Goal: Task Accomplishment & Management: Manage account settings

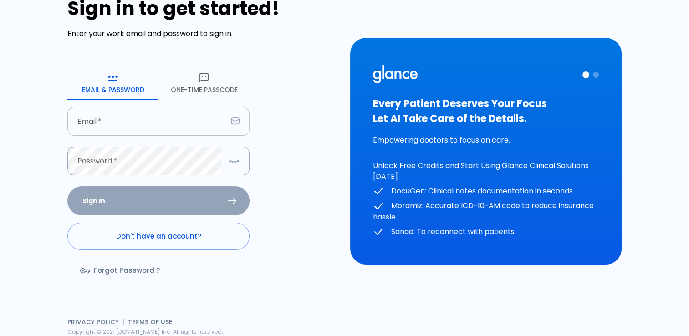
scroll to position [35, 0]
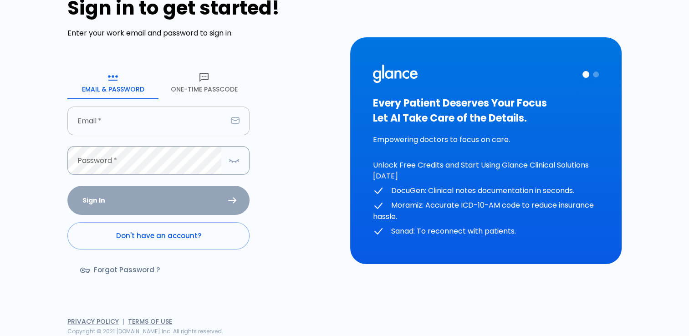
click at [138, 125] on input "text" at bounding box center [147, 121] width 160 height 29
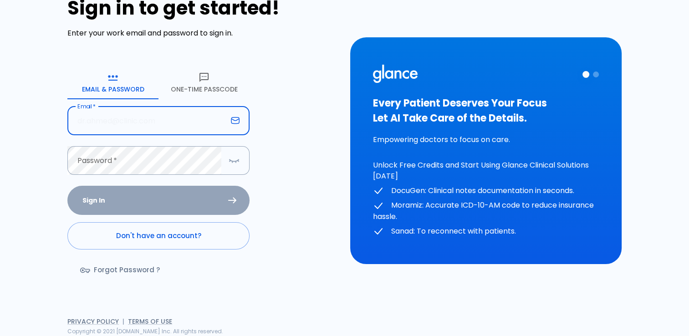
type input "basmahegazey2022@gmail.com"
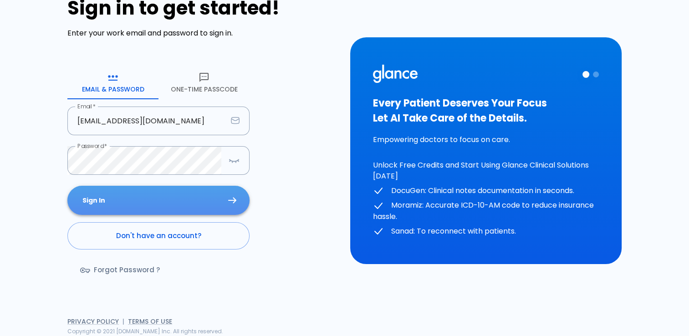
click at [184, 203] on button "Sign In" at bounding box center [158, 201] width 182 height 30
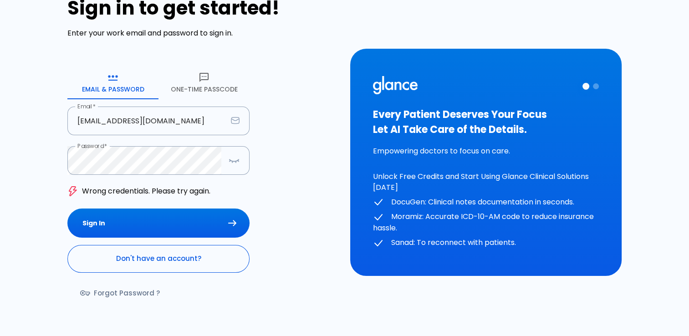
click at [147, 262] on link "Don't have an account?" at bounding box center [158, 258] width 182 height 27
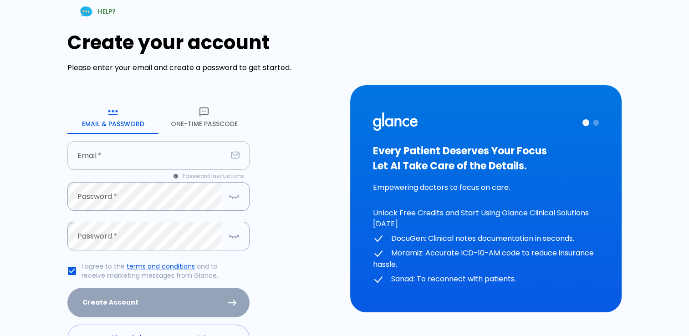
click at [118, 150] on input "text" at bounding box center [147, 155] width 160 height 29
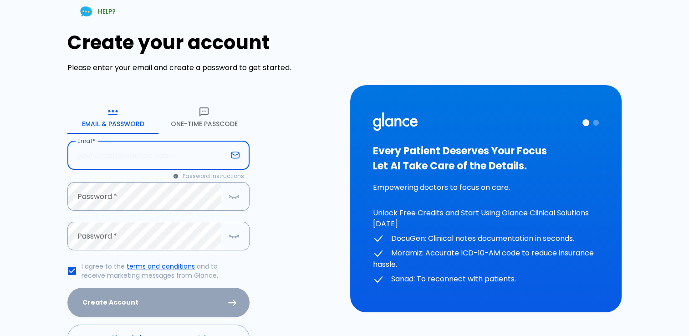
type input "basmahegazey2022@gmail.com"
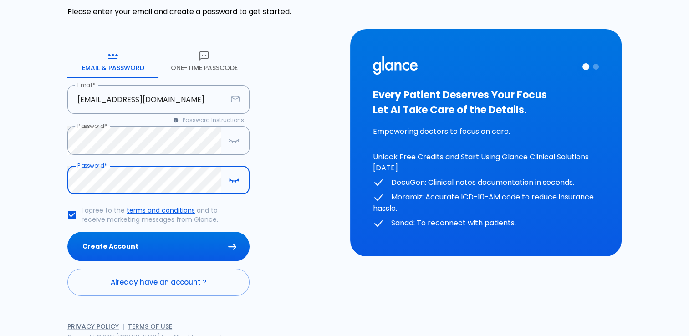
scroll to position [62, 0]
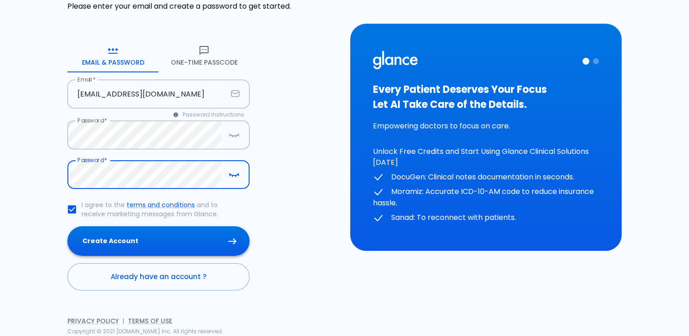
click at [149, 240] on button "Create Account" at bounding box center [158, 241] width 182 height 30
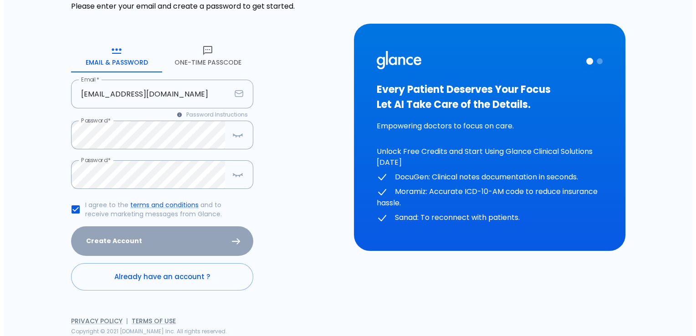
scroll to position [0, 0]
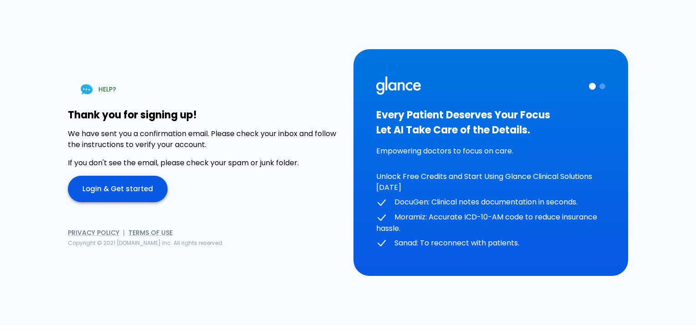
click at [114, 182] on link "Login & Get started" at bounding box center [118, 189] width 100 height 26
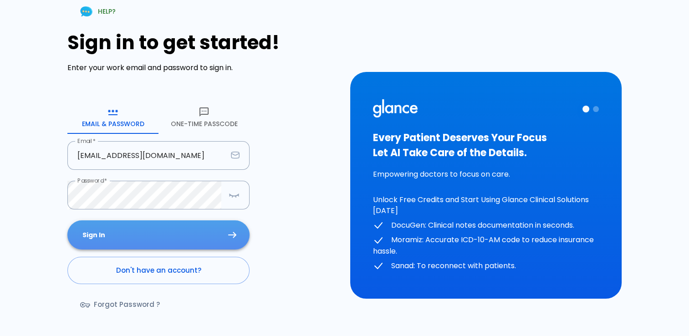
click at [129, 228] on button "Sign In" at bounding box center [158, 236] width 182 height 30
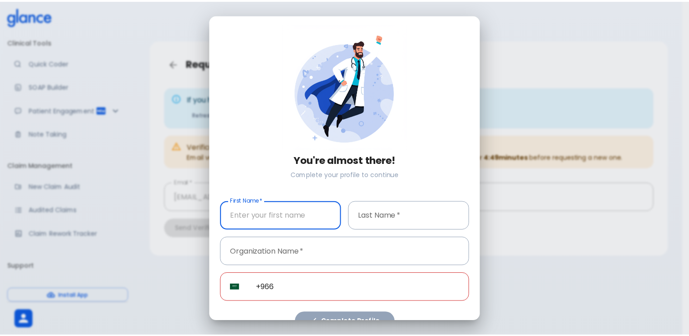
scroll to position [15, 0]
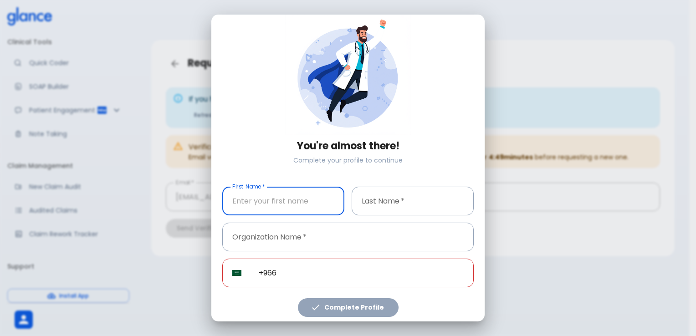
click at [279, 198] on input "text" at bounding box center [283, 201] width 122 height 29
type input "Basma"
type input "Ismaiel"
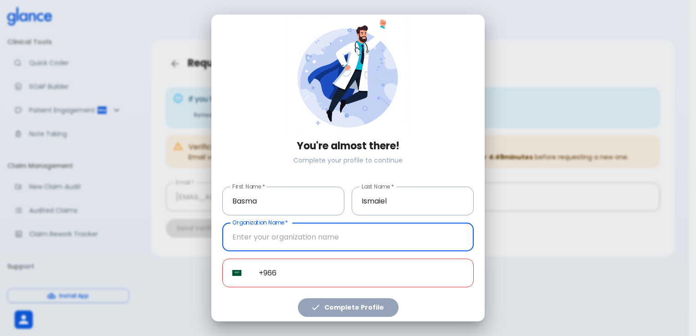
click at [275, 235] on input "text" at bounding box center [348, 237] width 252 height 29
click at [474, 243] on div "You're almost there! Complete your profile to continue First Name   * Basma Fir…" at bounding box center [347, 168] width 273 height 307
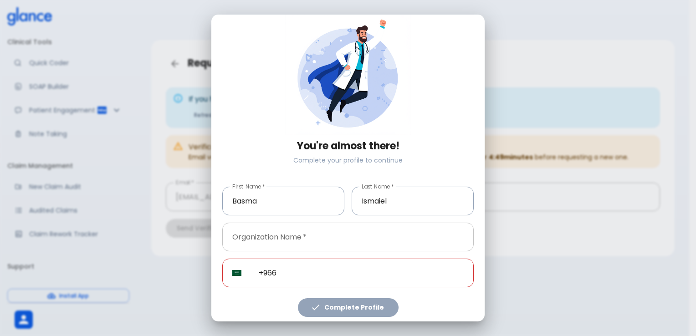
click at [279, 236] on input "text" at bounding box center [348, 237] width 252 height 29
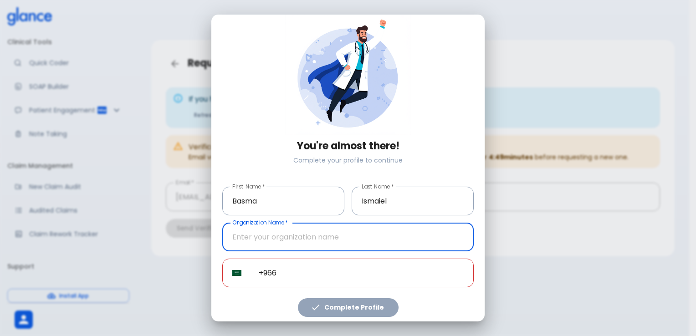
type input "PHARMALYS LABORATORIES"
click at [292, 274] on input "+966" at bounding box center [361, 273] width 225 height 29
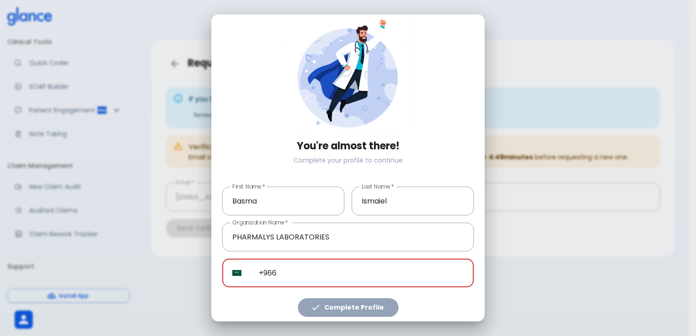
click at [296, 271] on input "+966" at bounding box center [361, 273] width 225 height 29
click at [306, 269] on input "+966" at bounding box center [361, 273] width 225 height 29
paste input "tel"
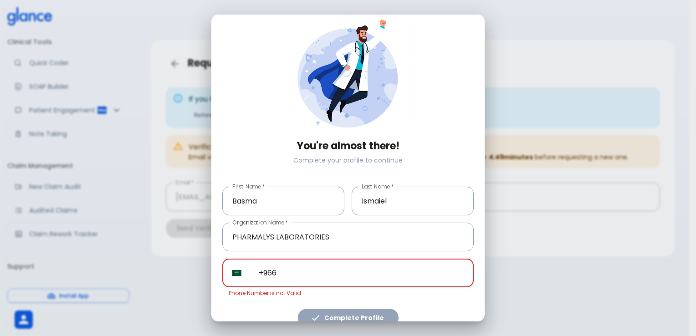
click at [301, 269] on input "+966" at bounding box center [361, 273] width 225 height 29
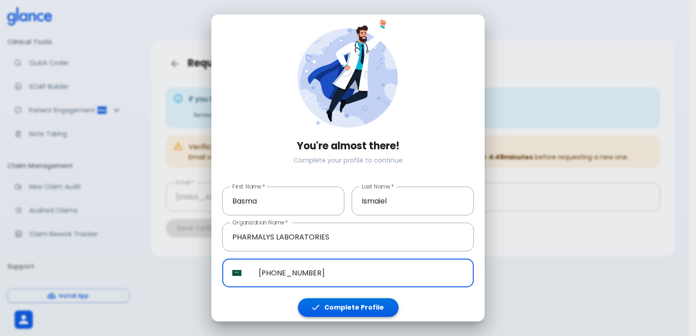
type input "+966 56 192 1309"
click at [335, 301] on button "Complete Profile" at bounding box center [348, 307] width 101 height 19
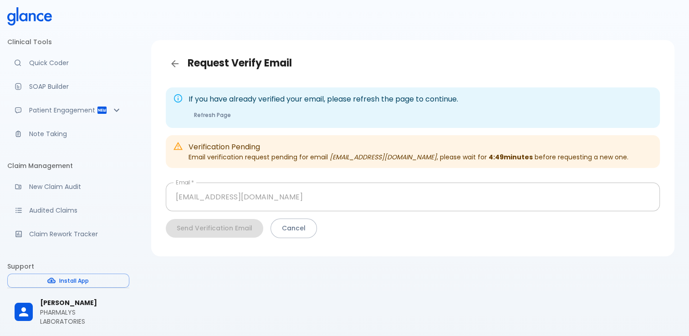
click at [330, 153] on icon "basmahegazey2022@gmail.com" at bounding box center [383, 157] width 107 height 9
click at [289, 105] on div "If you have already verified your email, please refresh the page to continue. R…" at bounding box center [324, 107] width 270 height 35
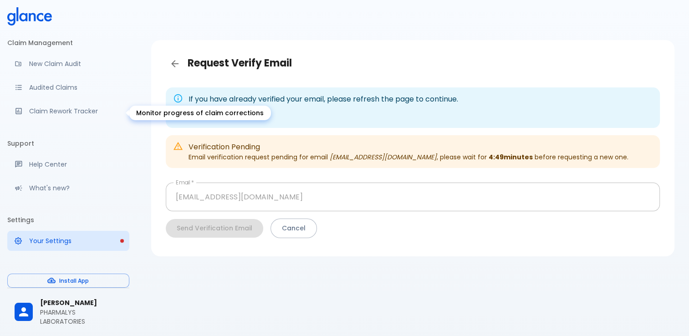
scroll to position [0, 0]
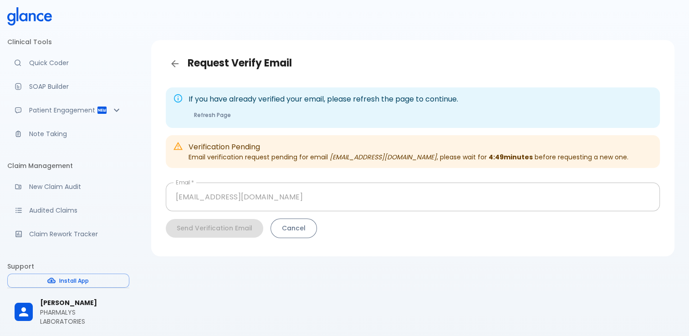
click at [288, 226] on button "Cancel" at bounding box center [294, 229] width 46 height 20
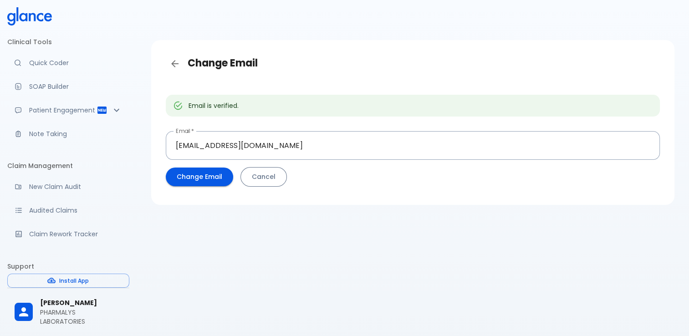
click at [281, 176] on button "Cancel" at bounding box center [264, 177] width 46 height 20
click at [24, 20] on icon at bounding box center [23, 17] width 8 height 9
click at [25, 18] on icon at bounding box center [29, 16] width 45 height 18
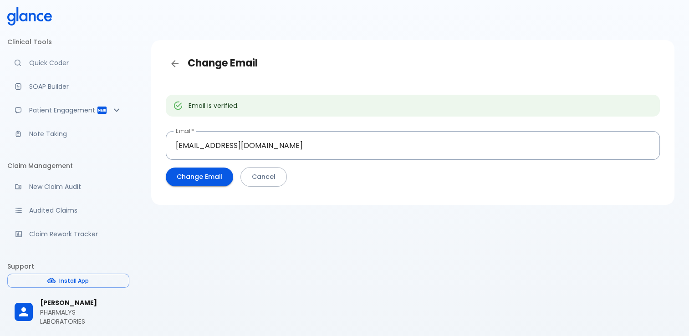
click at [60, 308] on p "PHARMALYS LABORATORIES" at bounding box center [81, 317] width 82 height 18
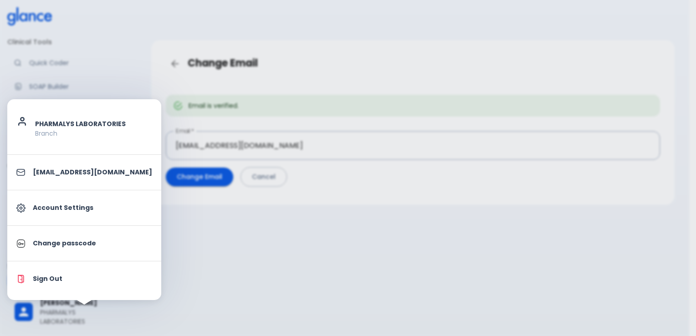
click at [69, 164] on li "basmahegazey2022@gmail.com" at bounding box center [84, 173] width 154 height 28
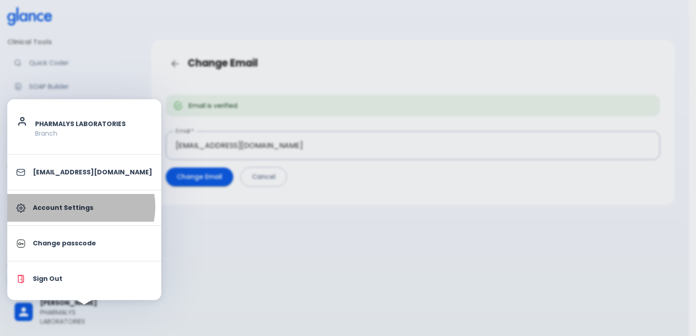
click at [80, 207] on p "Account Settings" at bounding box center [92, 208] width 119 height 10
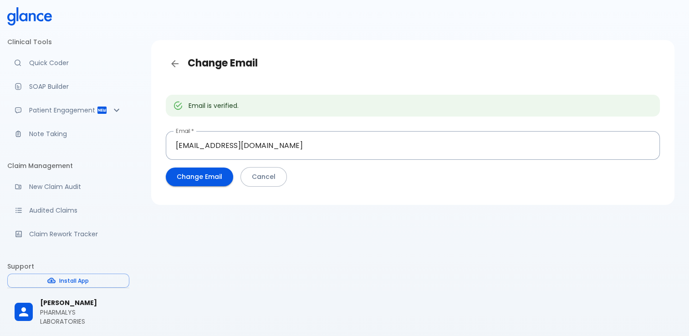
click at [69, 312] on p "PHARMALYS LABORATORIES" at bounding box center [81, 317] width 82 height 18
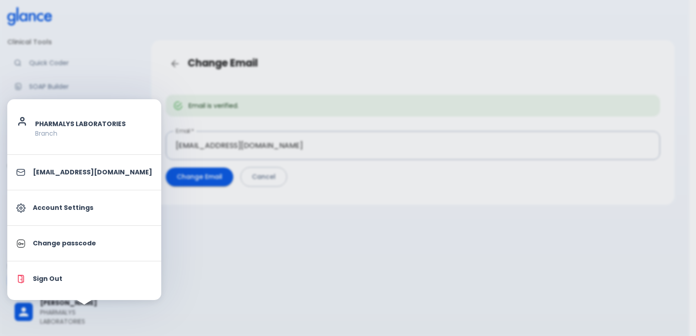
click at [125, 41] on div at bounding box center [348, 168] width 696 height 336
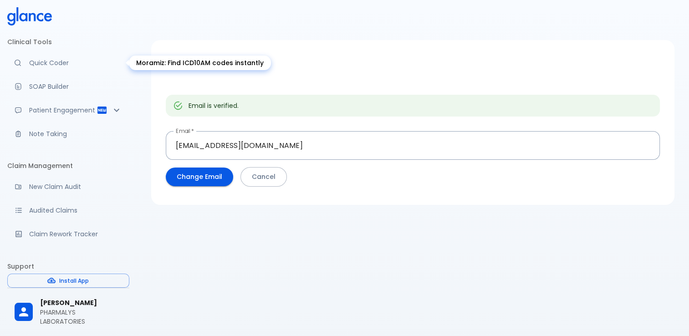
click at [47, 63] on p "Quick Coder" at bounding box center [75, 62] width 93 height 9
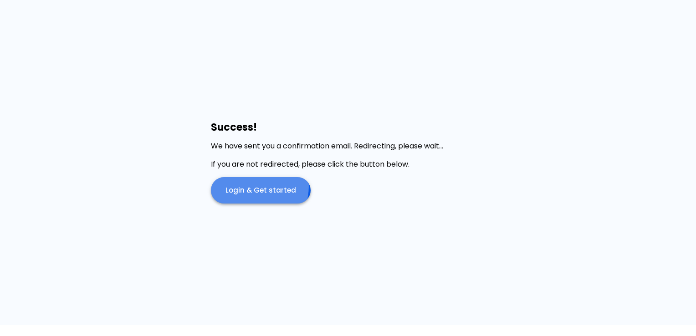
click at [251, 186] on link "Login & Get started" at bounding box center [261, 190] width 100 height 26
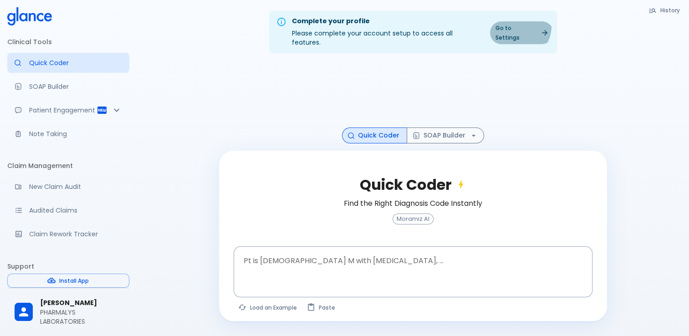
click at [519, 26] on link "Go to Settings" at bounding box center [521, 32] width 63 height 23
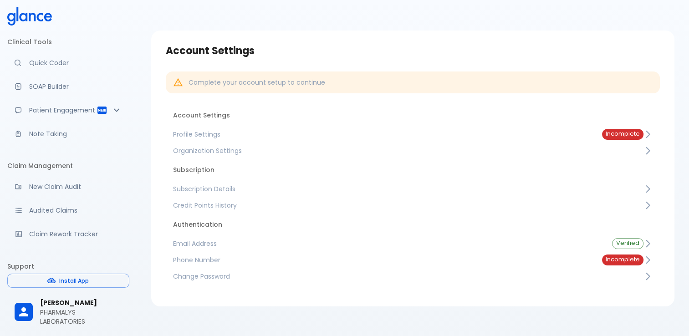
scroll to position [22, 0]
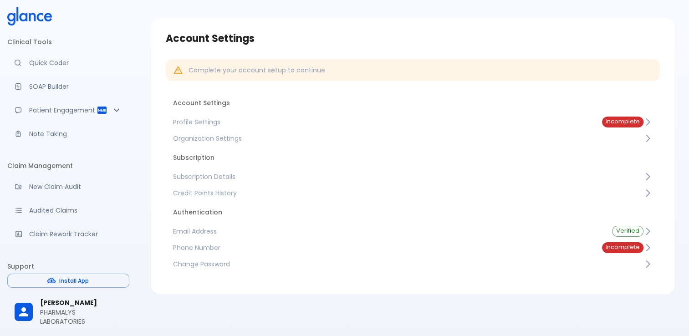
click at [333, 248] on span "Phone Number" at bounding box center [380, 247] width 415 height 9
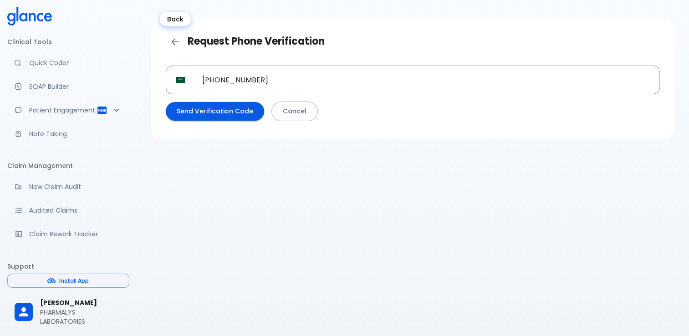
click at [172, 36] on icon "Back" at bounding box center [175, 41] width 11 height 11
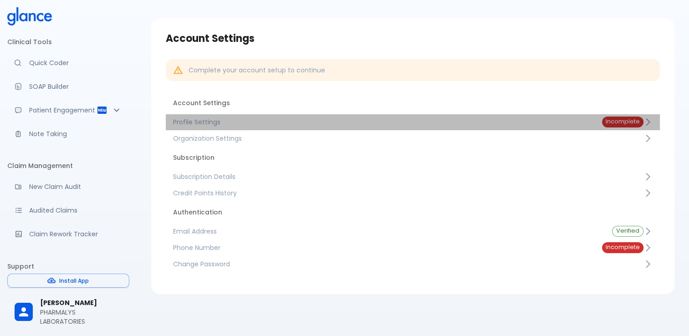
click at [203, 120] on span "Profile Settings" at bounding box center [380, 122] width 415 height 9
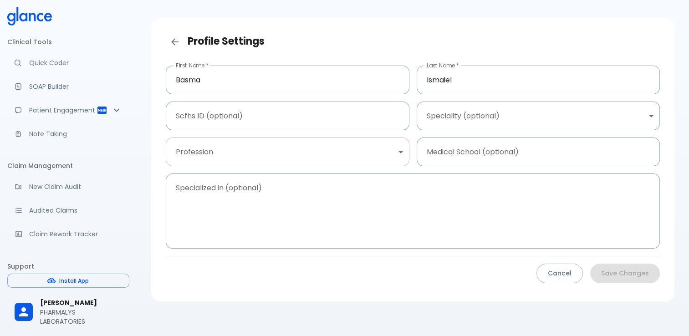
click at [401, 153] on body "↧ pull to refresh ↧ Clinical Tools Quick Coder SOAP Builder Patient Engagement …" at bounding box center [344, 160] width 689 height 364
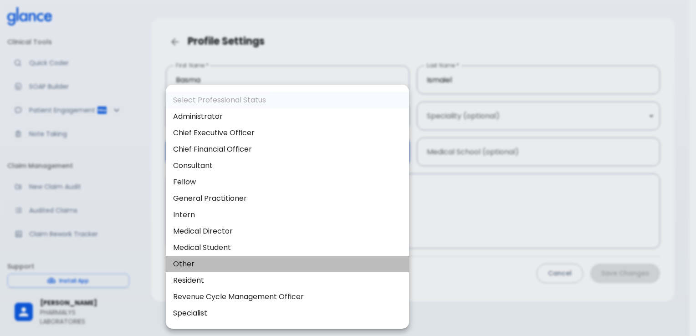
click at [211, 267] on li "Other" at bounding box center [287, 264] width 243 height 16
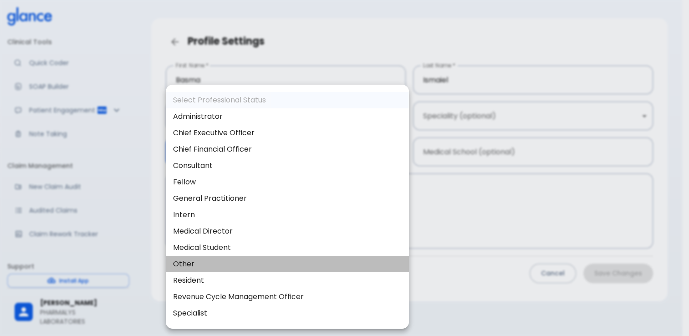
type input "other"
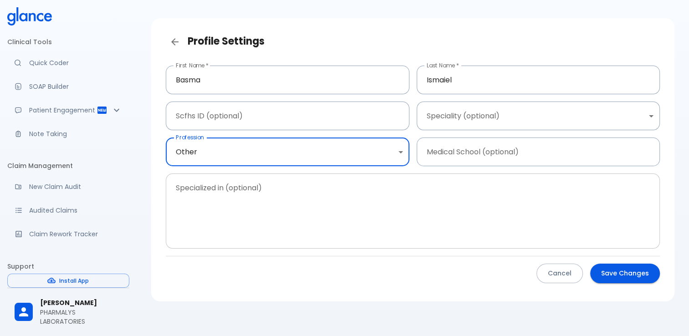
scroll to position [26, 0]
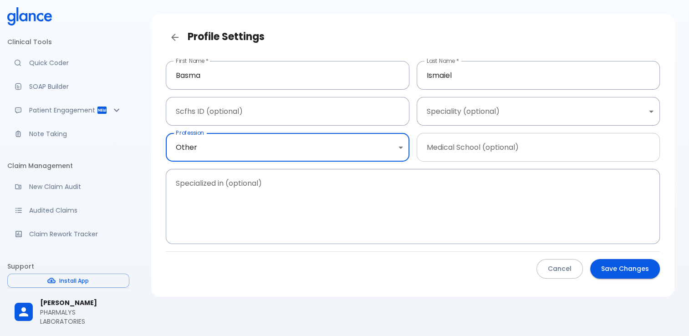
click at [543, 147] on input "text" at bounding box center [539, 147] width 244 height 29
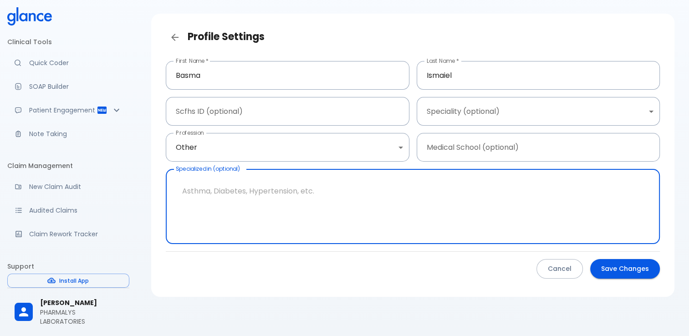
click at [262, 189] on textarea at bounding box center [413, 207] width 482 height 60
click at [206, 189] on textarea at bounding box center [413, 207] width 482 height 60
type textarea "M"
type textarea "S"
type textarea "Medical Sales Representative"
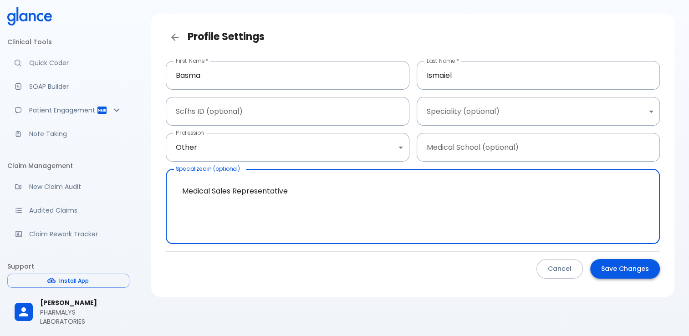
click at [635, 274] on button "Save Changes" at bounding box center [626, 269] width 70 height 20
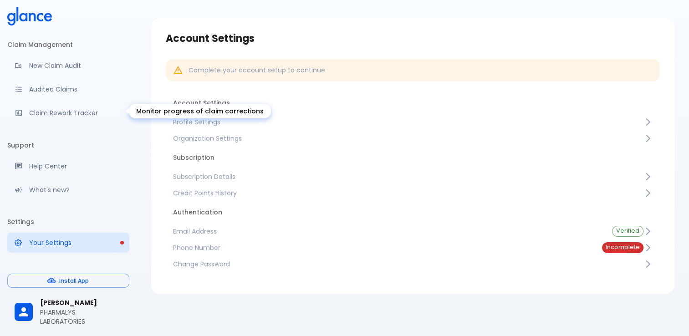
scroll to position [132, 0]
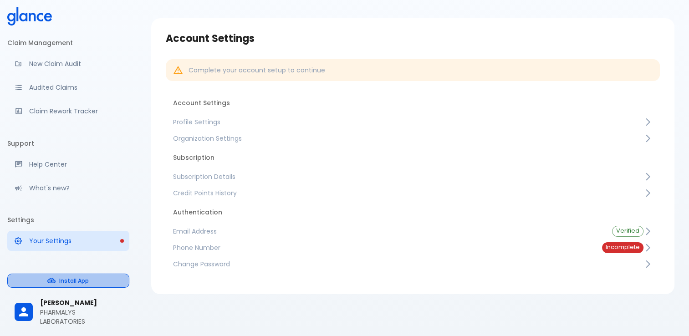
click at [77, 281] on button "Install App" at bounding box center [68, 281] width 122 height 14
click at [76, 242] on p "Your Settings" at bounding box center [75, 240] width 93 height 9
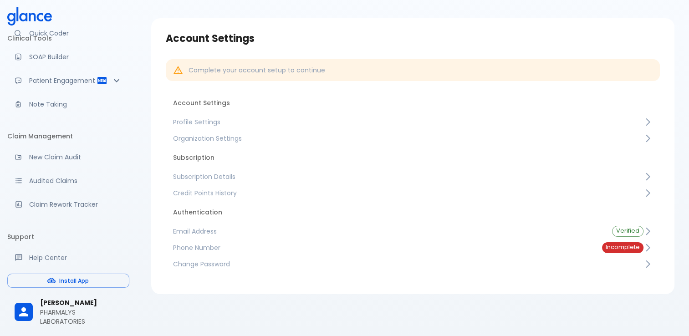
scroll to position [0, 0]
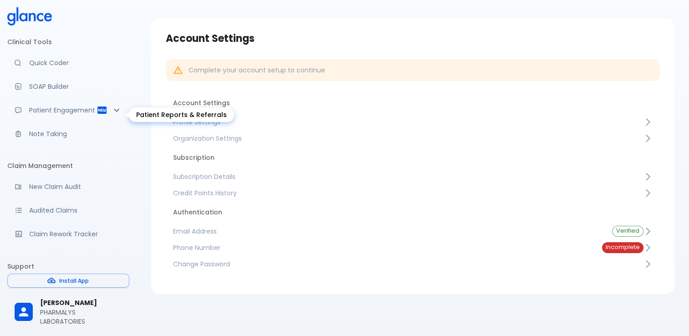
click at [111, 116] on icon "Patient Reports & Referrals" at bounding box center [116, 110] width 11 height 11
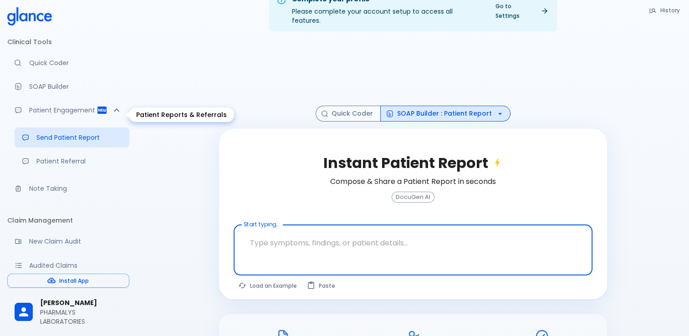
click at [111, 116] on icon "Patient Reports & Referrals" at bounding box center [116, 110] width 11 height 11
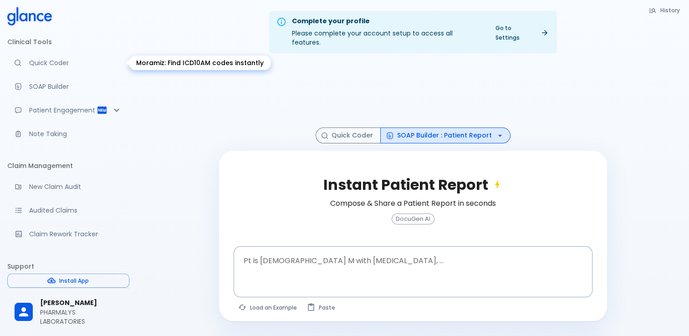
click at [53, 66] on p "Quick Coder" at bounding box center [75, 62] width 93 height 9
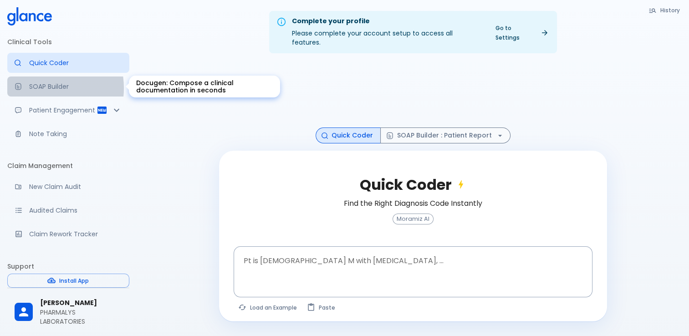
click at [35, 88] on p "SOAP Builder" at bounding box center [75, 86] width 93 height 9
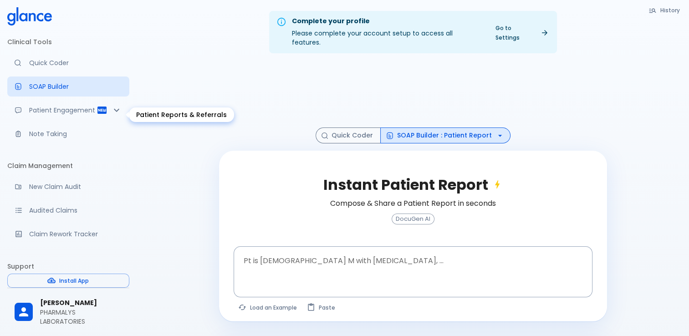
click at [49, 113] on p "Patient Engagement" at bounding box center [62, 110] width 67 height 9
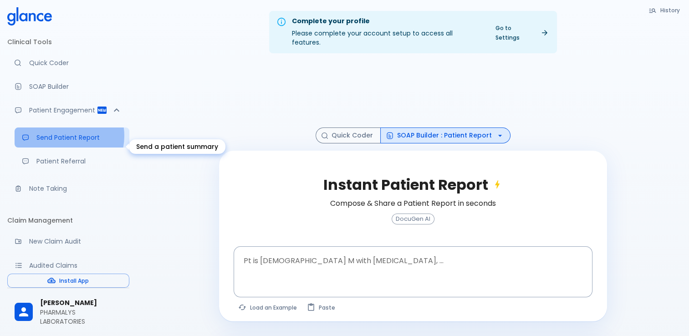
click at [62, 142] on p "Send Patient Report" at bounding box center [79, 137] width 86 height 9
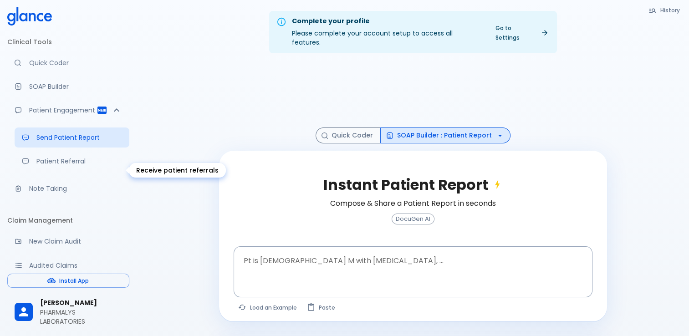
click at [64, 166] on p "Patient Referral" at bounding box center [79, 161] width 86 height 9
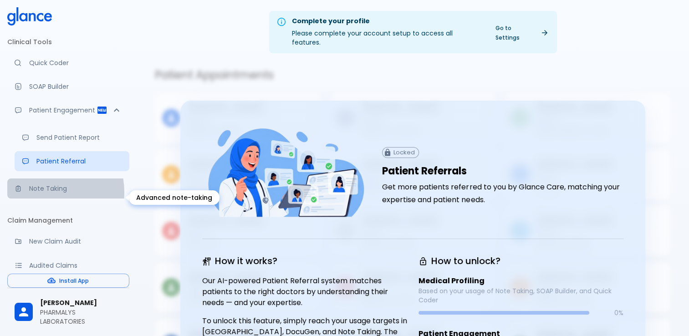
click at [40, 193] on p "Note Taking" at bounding box center [75, 188] width 93 height 9
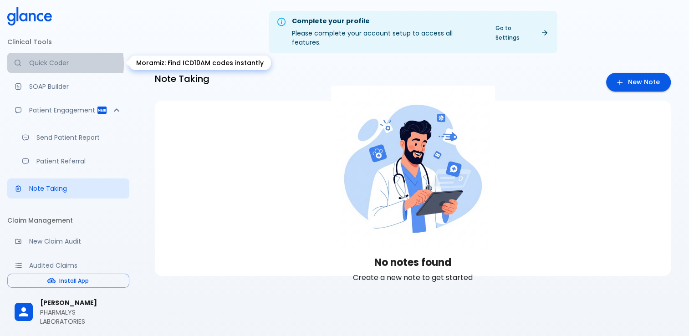
click at [46, 64] on p "Quick Coder" at bounding box center [75, 62] width 93 height 9
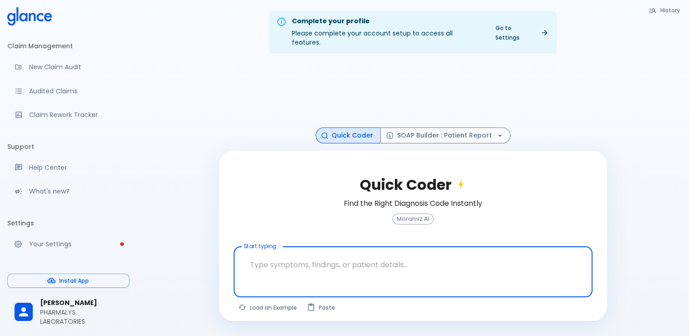
scroll to position [186, 0]
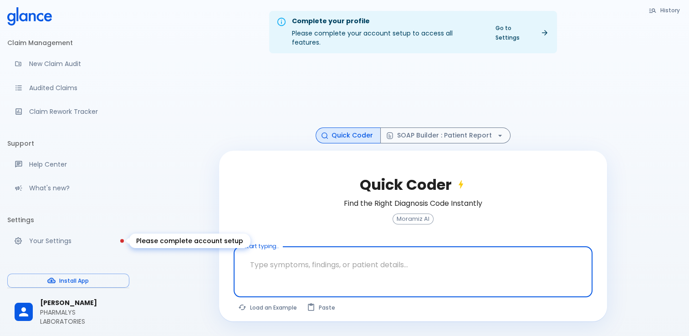
click at [75, 239] on p "Your Settings" at bounding box center [75, 240] width 93 height 9
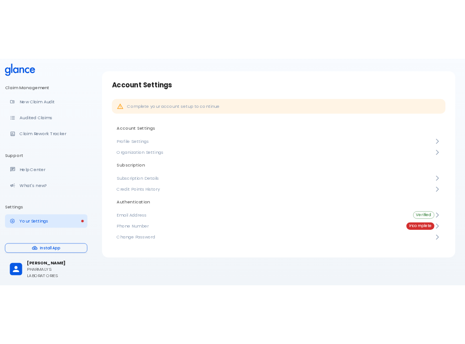
scroll to position [22, 0]
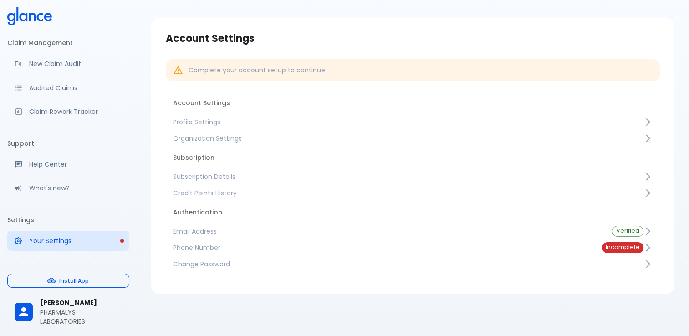
click at [77, 283] on button "Install App" at bounding box center [68, 281] width 122 height 14
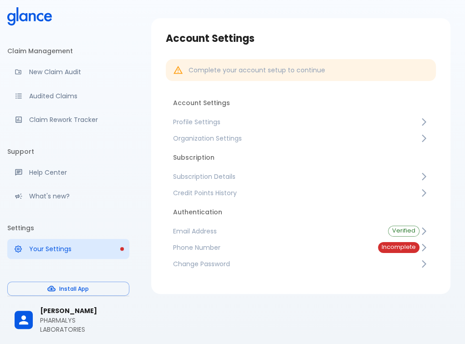
scroll to position [0, 0]
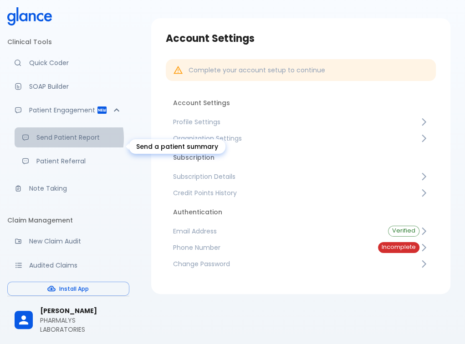
click at [62, 142] on p "Send Patient Report" at bounding box center [79, 137] width 86 height 9
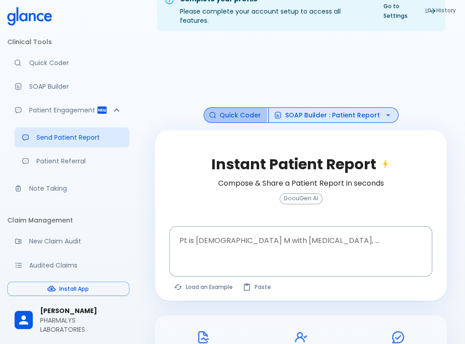
click at [226, 108] on button "Quick Coder" at bounding box center [236, 116] width 65 height 16
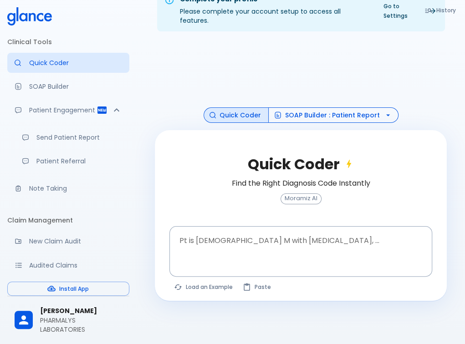
click at [292, 108] on button "SOAP Builder : Patient Report" at bounding box center [333, 116] width 130 height 16
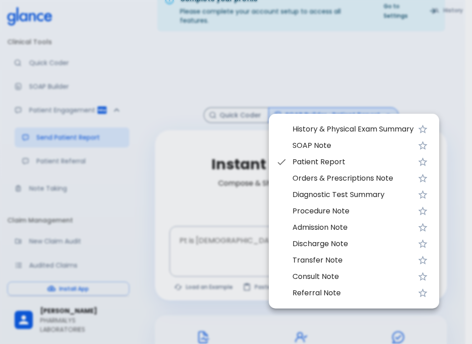
click at [235, 37] on div at bounding box center [236, 172] width 472 height 344
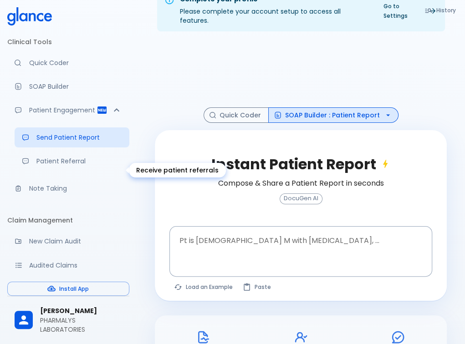
click at [55, 171] on link "Patient Referral" at bounding box center [72, 161] width 115 height 20
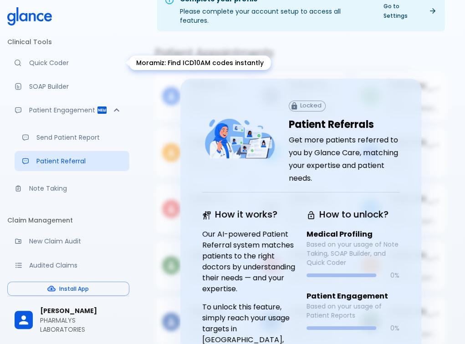
click at [54, 65] on p "Quick Coder" at bounding box center [75, 62] width 93 height 9
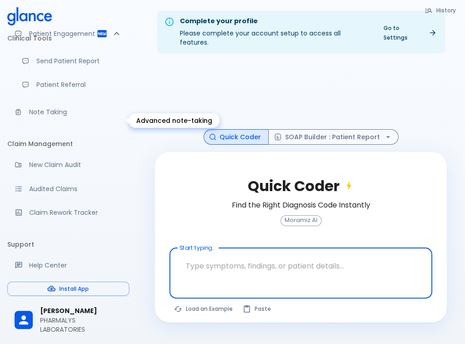
scroll to position [179, 0]
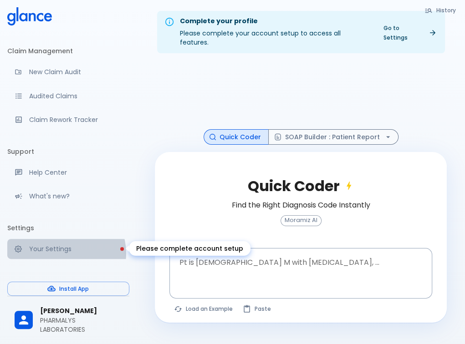
click at [66, 253] on link "Your Settings" at bounding box center [68, 249] width 122 height 20
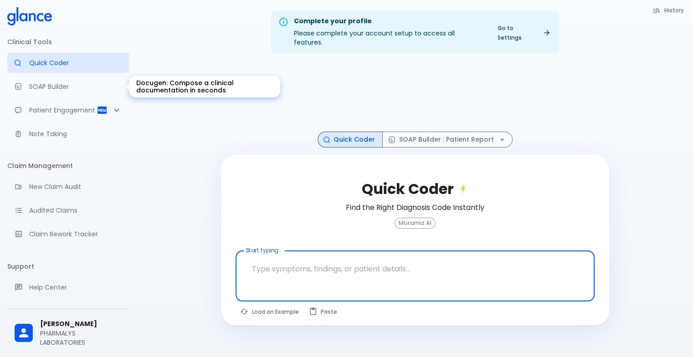
click at [63, 89] on p "SOAP Builder" at bounding box center [75, 86] width 93 height 9
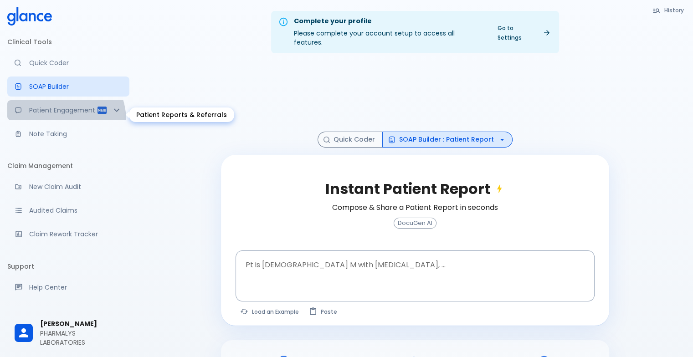
click at [55, 115] on p "Patient Engagement" at bounding box center [62, 110] width 67 height 9
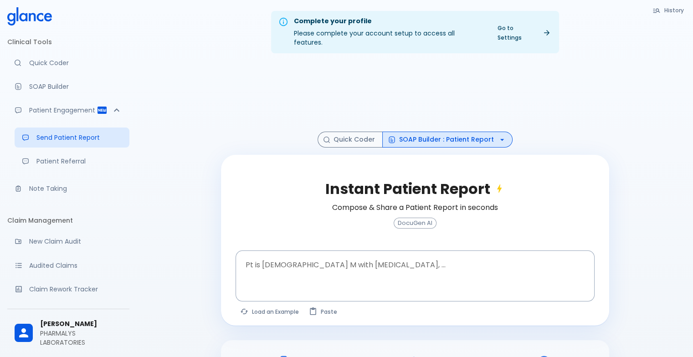
click at [34, 14] on icon at bounding box center [32, 17] width 7 height 8
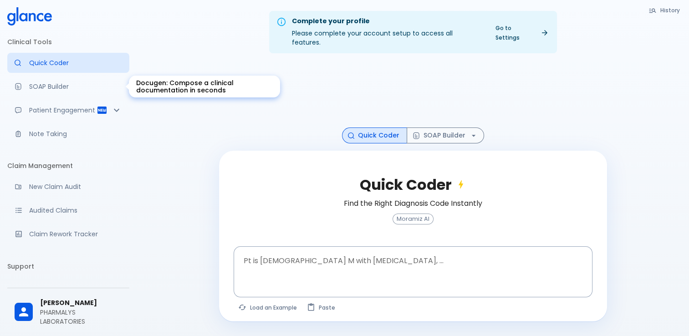
click at [34, 88] on p "SOAP Builder" at bounding box center [75, 86] width 93 height 9
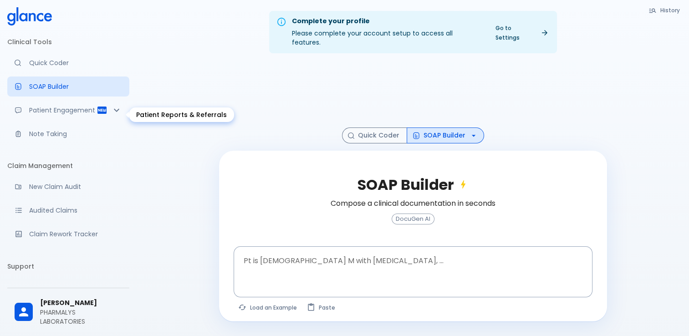
click at [47, 108] on p "Patient Engagement" at bounding box center [62, 110] width 67 height 9
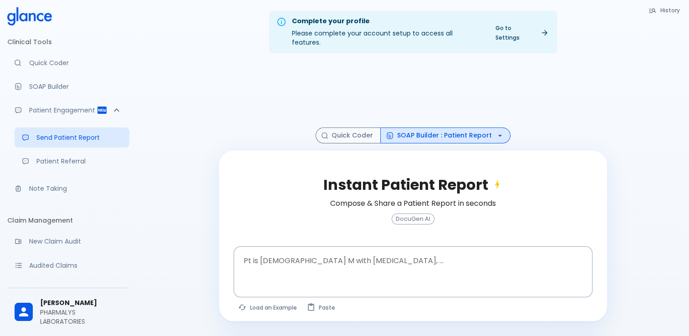
click at [71, 166] on p "Patient Referral" at bounding box center [79, 161] width 86 height 9
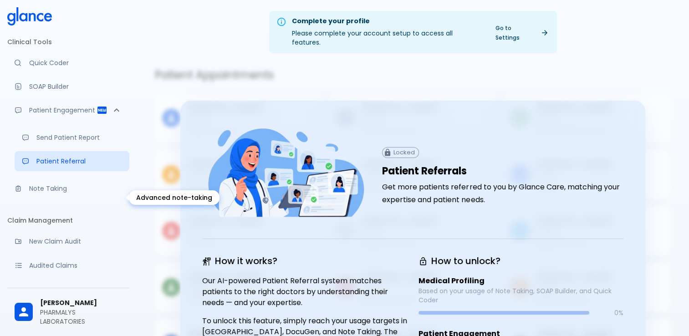
click at [67, 193] on p "Note Taking" at bounding box center [75, 188] width 93 height 9
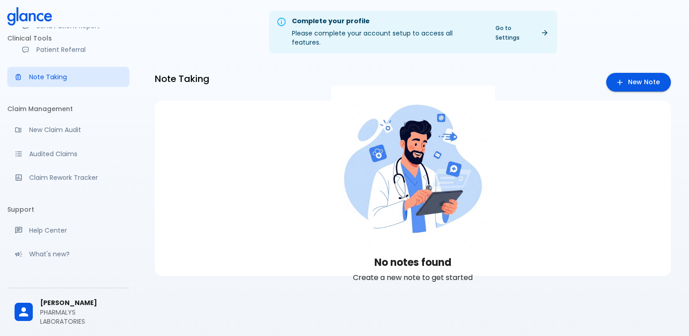
scroll to position [137, 0]
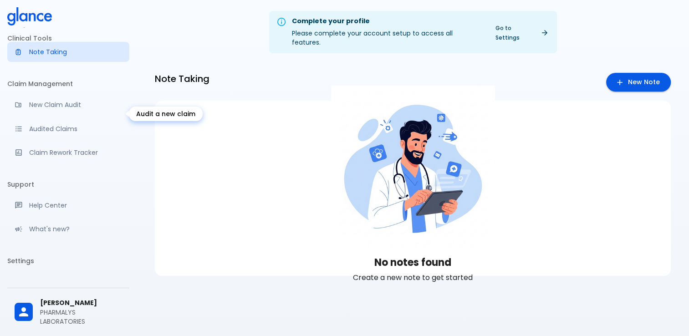
click at [67, 109] on p "New Claim Audit" at bounding box center [75, 104] width 93 height 9
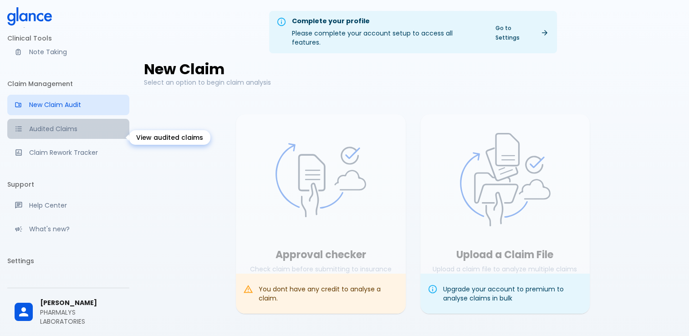
click at [87, 134] on p "Audited Claims" at bounding box center [75, 128] width 93 height 9
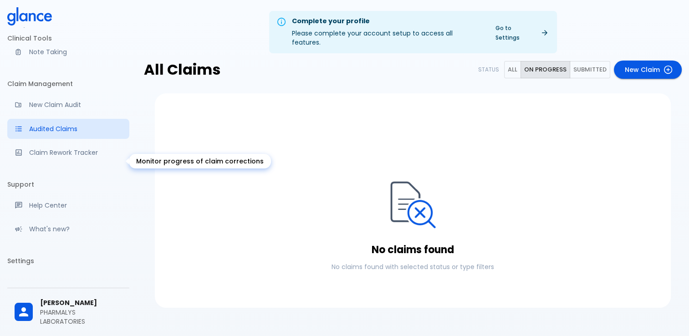
click at [71, 157] on p "Claim Rework Tracker" at bounding box center [75, 152] width 93 height 9
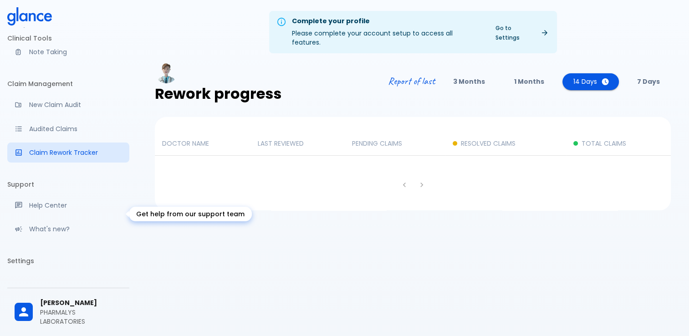
click at [79, 210] on p "Help Center" at bounding box center [75, 205] width 93 height 9
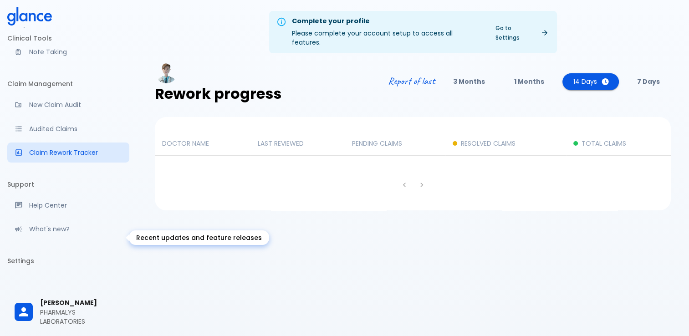
click at [67, 234] on p "What's new?" at bounding box center [75, 229] width 93 height 9
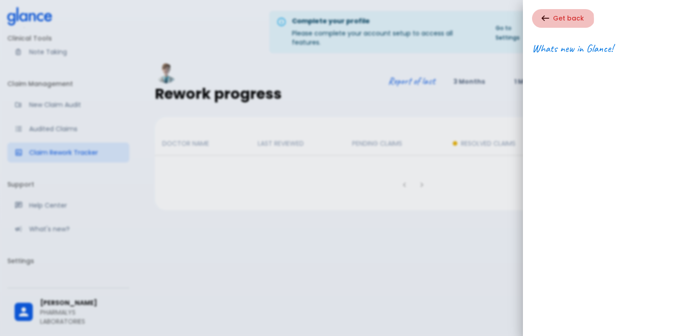
click at [543, 19] on icon "button" at bounding box center [546, 17] width 8 height 5
